Goal: Task Accomplishment & Management: Complete application form

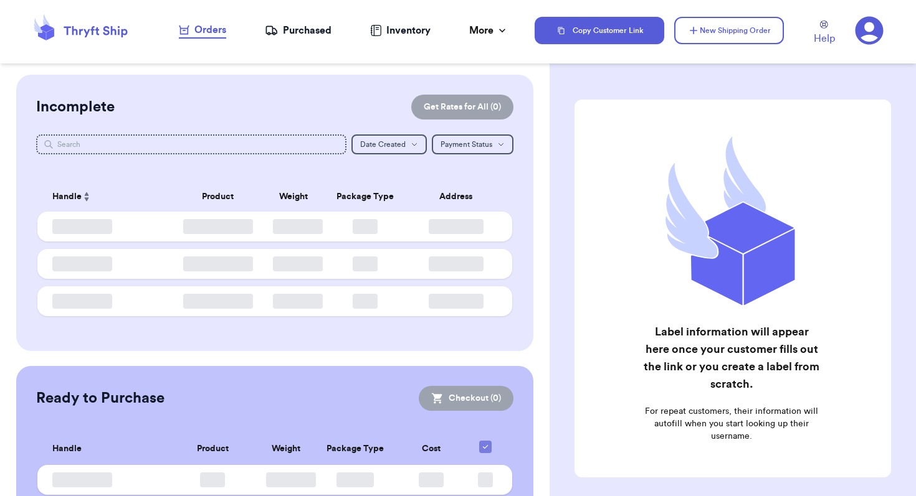
checkbox input "false"
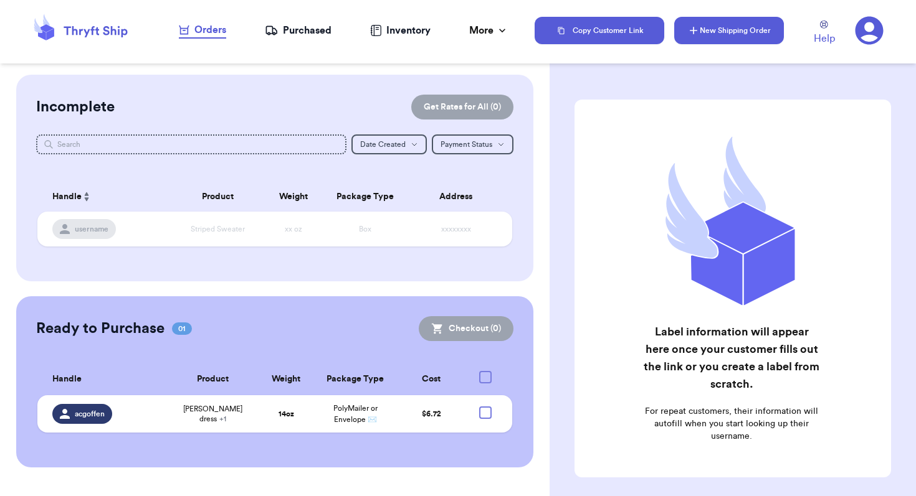
click at [700, 32] on button "New Shipping Order" at bounding box center [729, 30] width 110 height 27
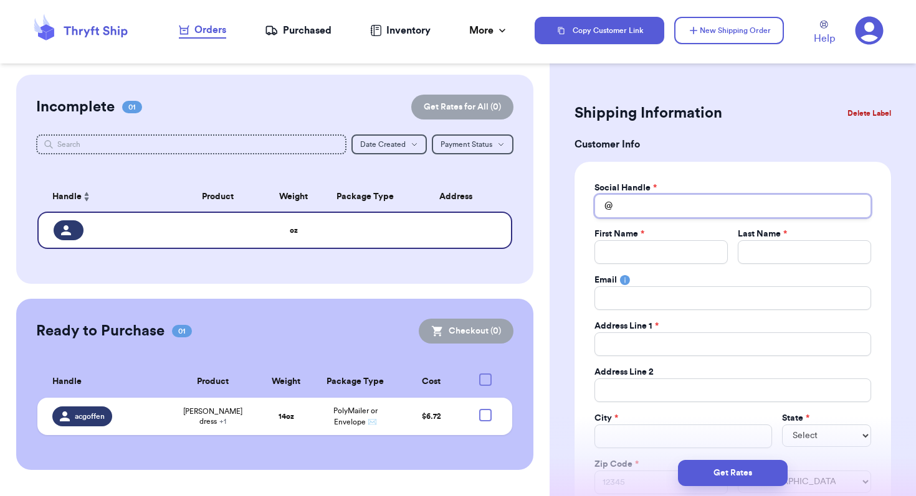
click at [657, 206] on input "Total Amount Paid" at bounding box center [732, 206] width 277 height 24
type input "a"
type input "al"
type input "alk"
type input "alks"
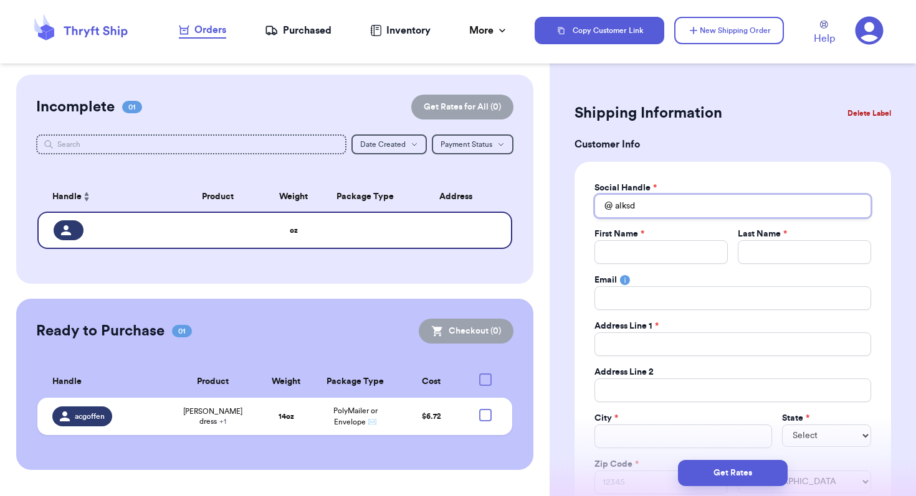
type input "alksdf"
type input "alksdfj"
type input "alksdfja"
